Goal: Transaction & Acquisition: Purchase product/service

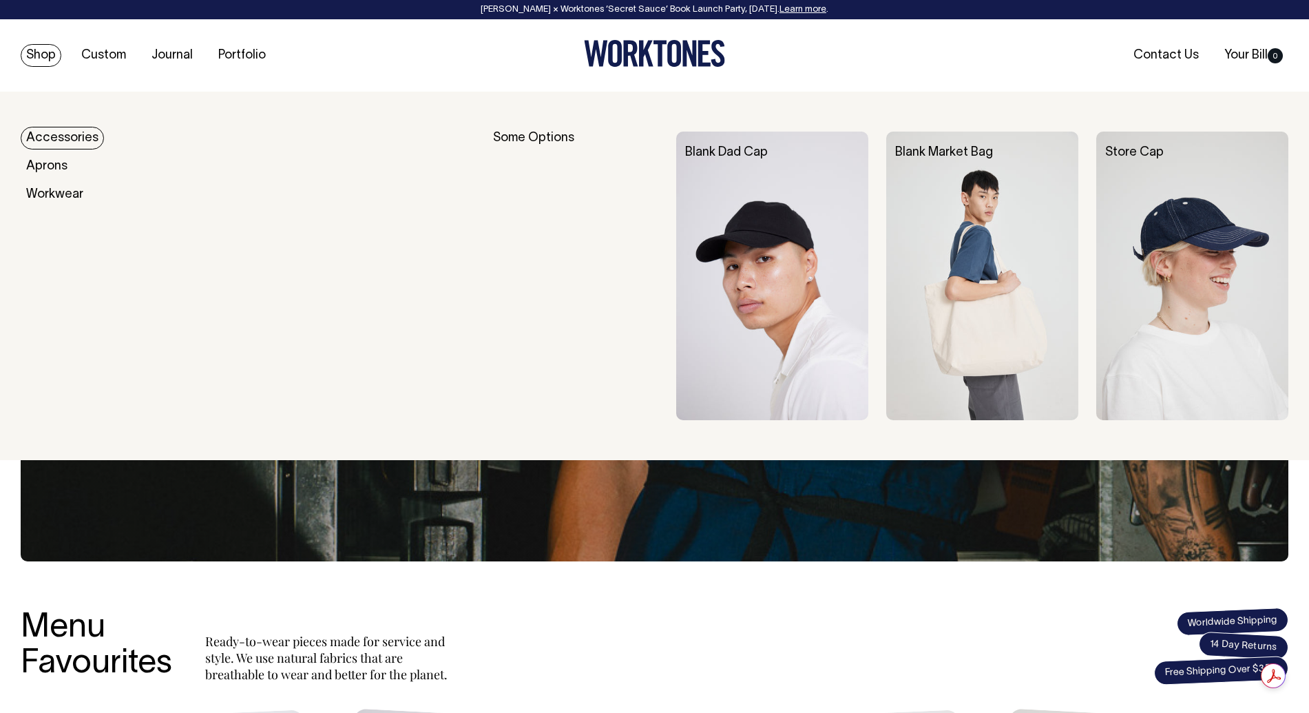
click at [39, 51] on link "Shop" at bounding box center [41, 55] width 41 height 23
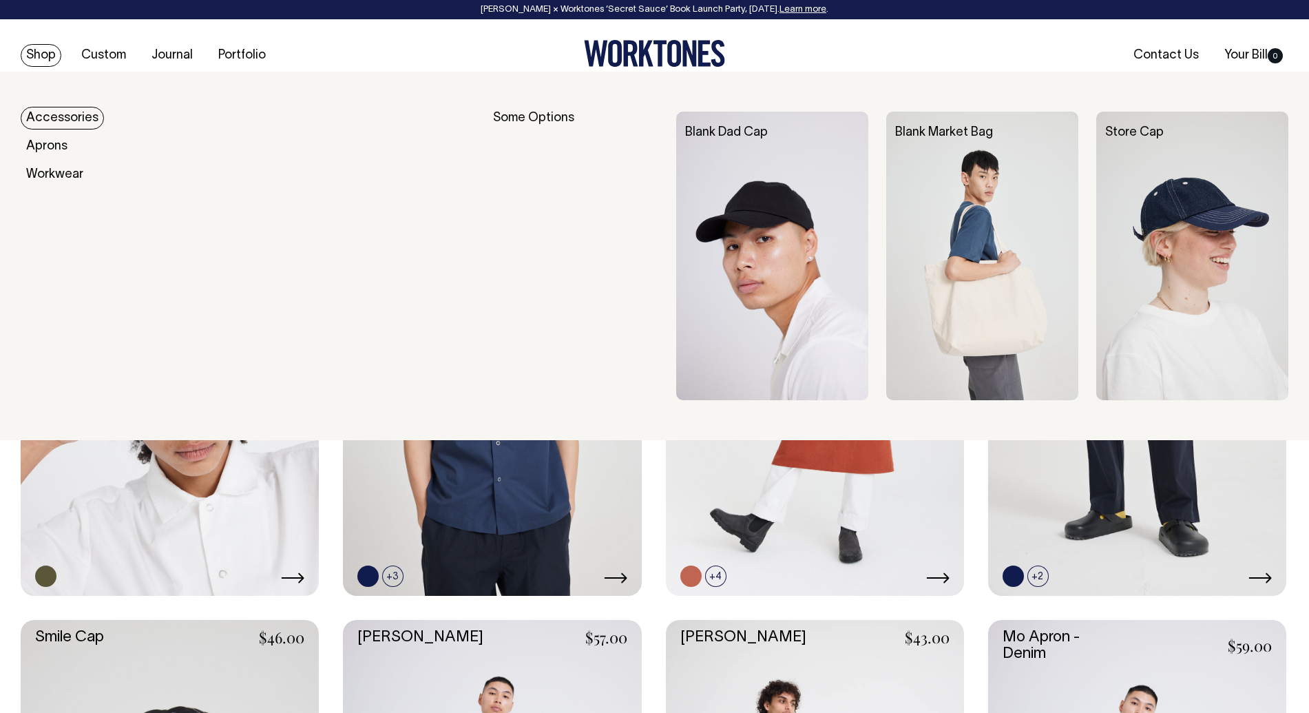
scroll to position [1481, 0]
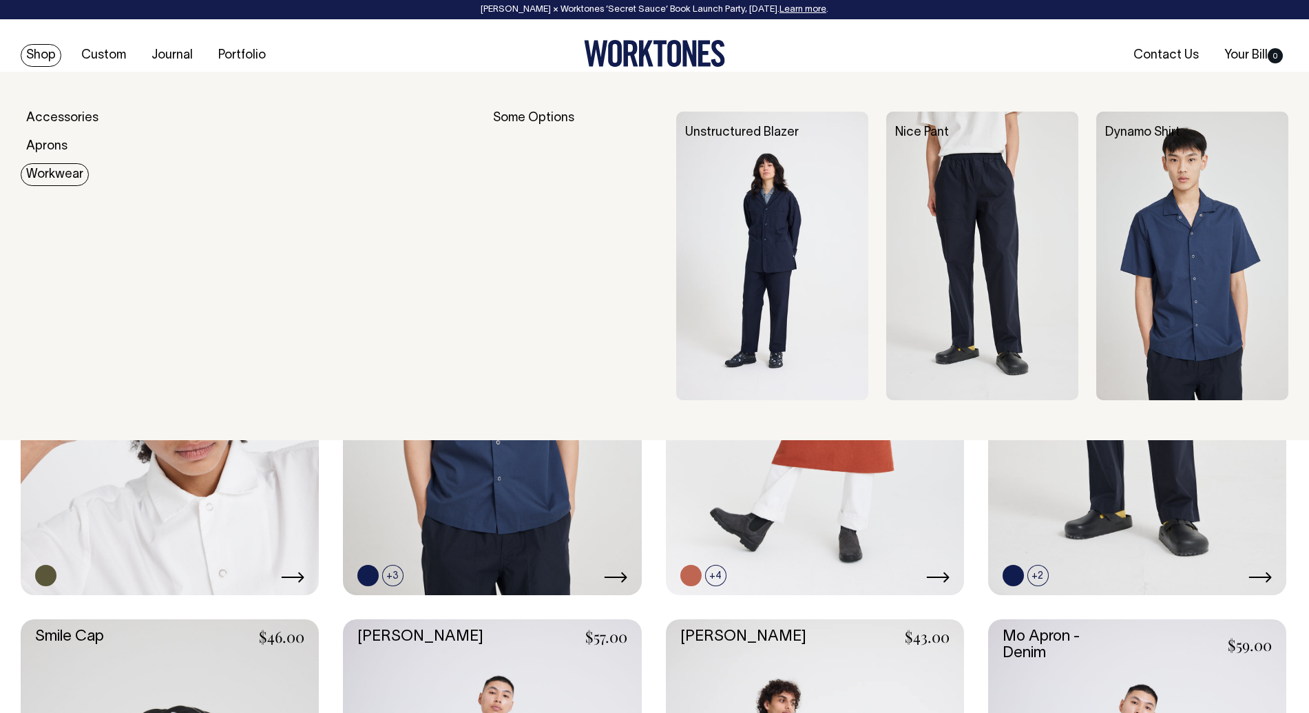
click at [49, 173] on link "Workwear" at bounding box center [55, 174] width 68 height 23
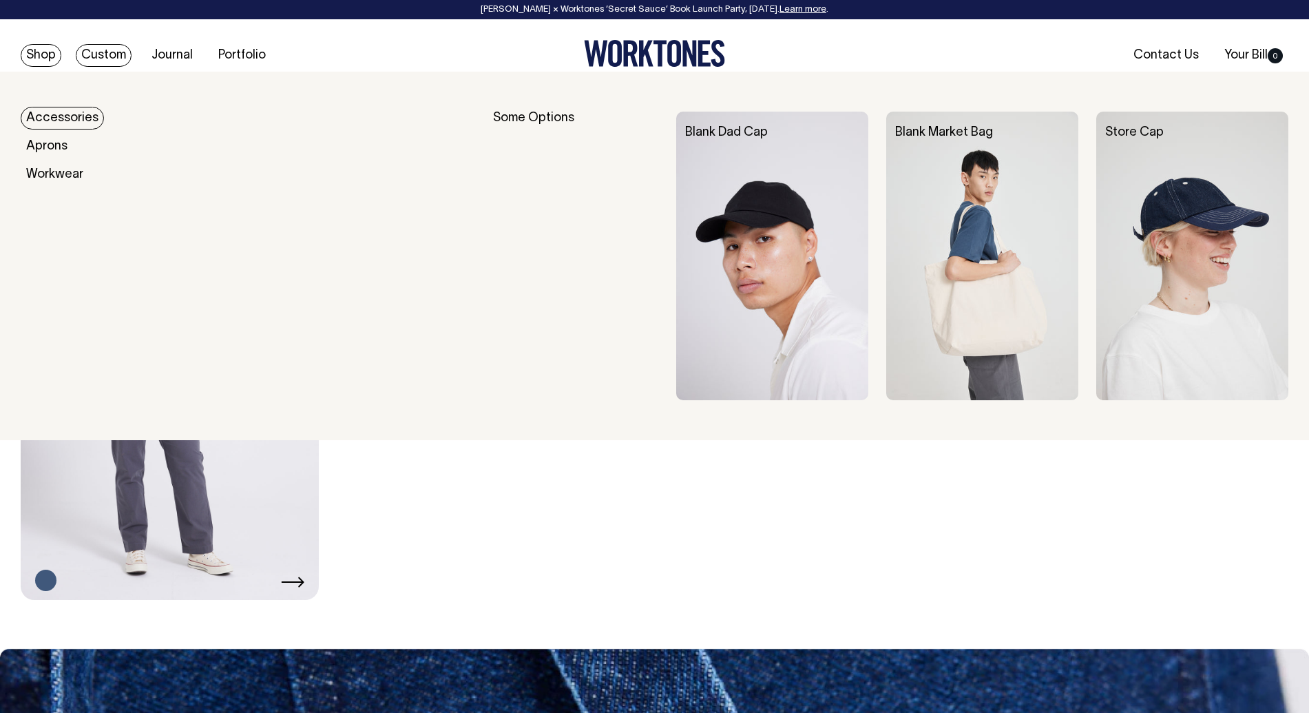
scroll to position [1006, 0]
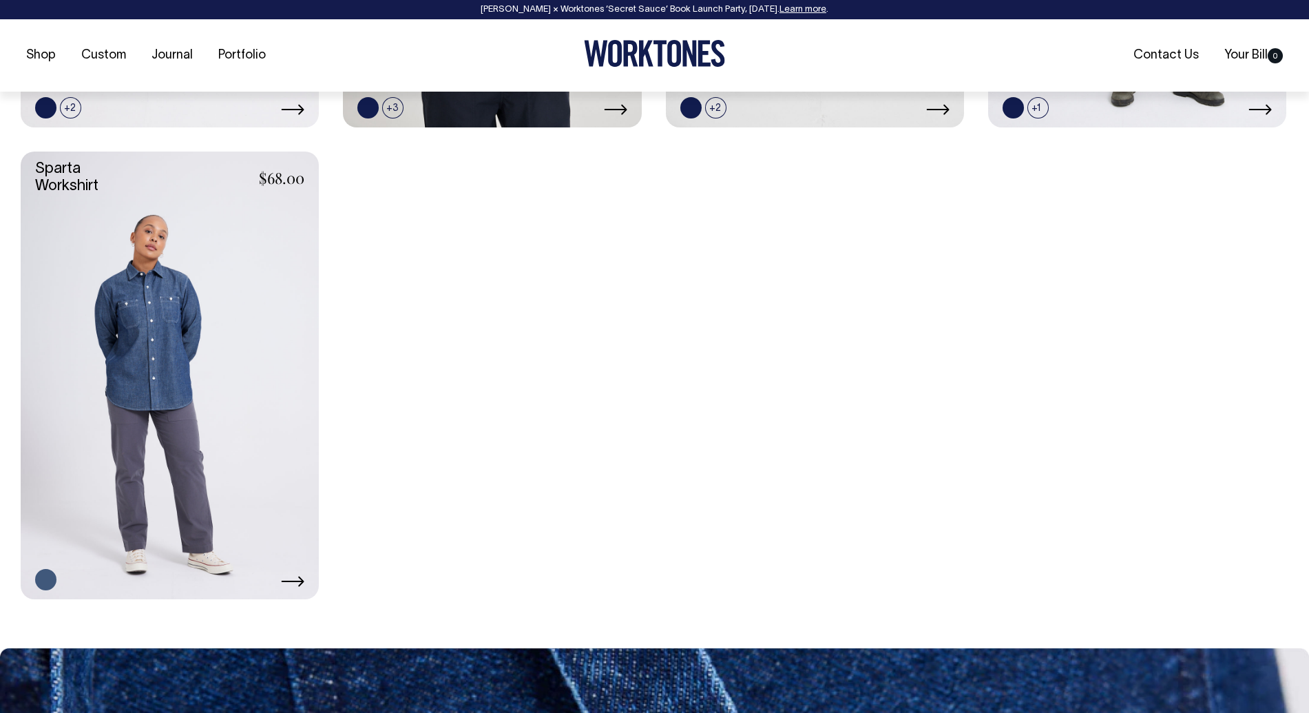
click at [501, 556] on div "Unstructured Blazer $136.00 +2 +3" at bounding box center [655, 139] width 1268 height 919
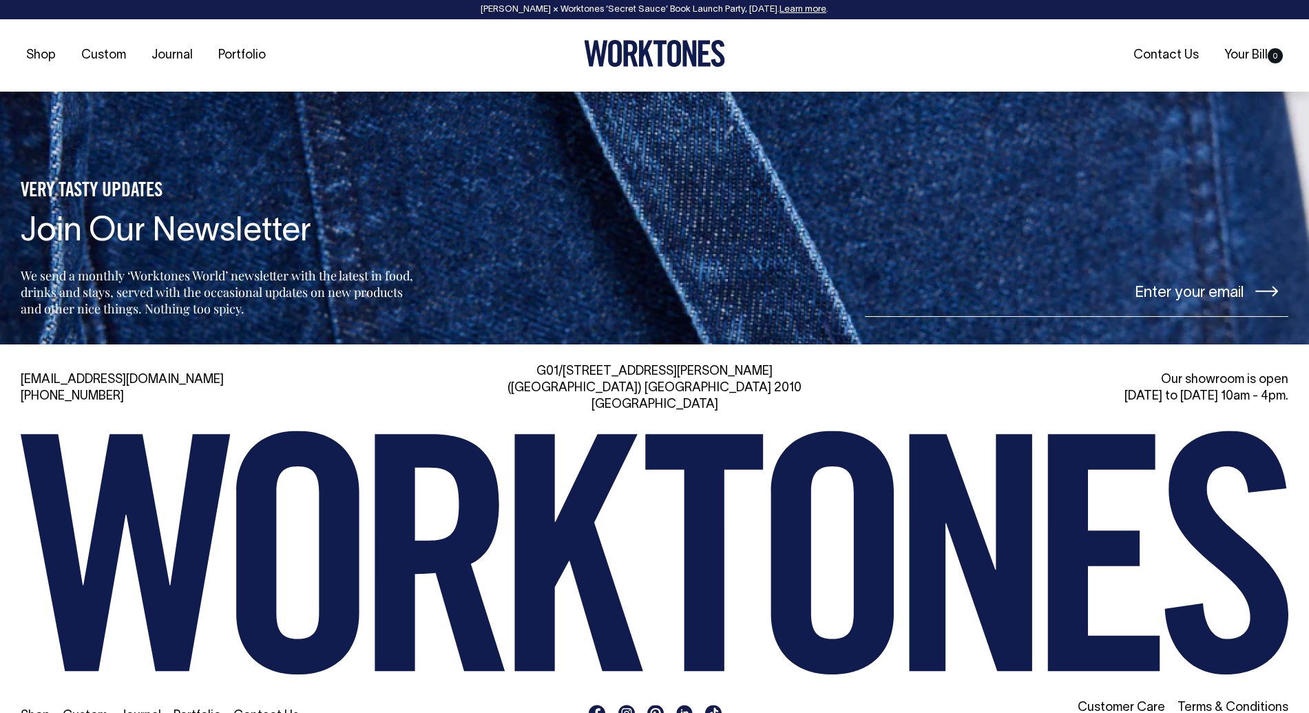
scroll to position [1612, 0]
